Goal: Find specific page/section: Find specific page/section

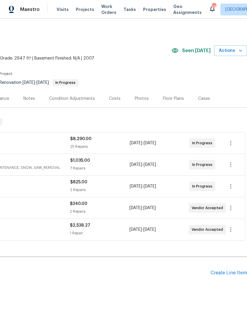
scroll to position [0, 88]
click at [181, 6] on span "Geo Assignments" at bounding box center [187, 10] width 28 height 12
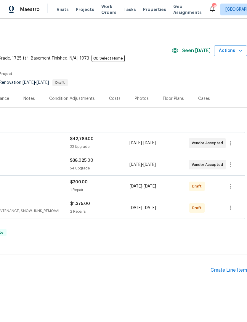
scroll to position [0, 88]
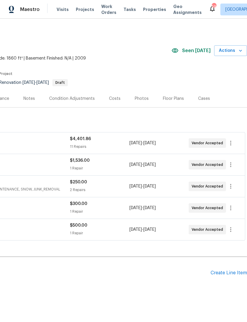
scroll to position [0, 88]
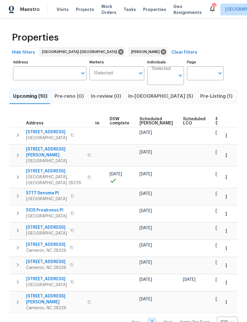
scroll to position [0, 149]
click at [148, 119] on span "Scheduled [PERSON_NAME]" at bounding box center [156, 121] width 33 height 8
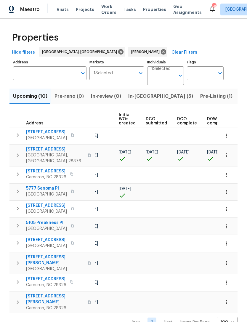
scroll to position [0, 52]
